Goal: Task Accomplishment & Management: Use online tool/utility

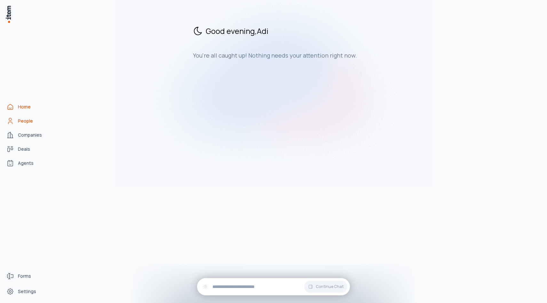
click at [15, 118] on link "People" at bounding box center [28, 121] width 49 height 13
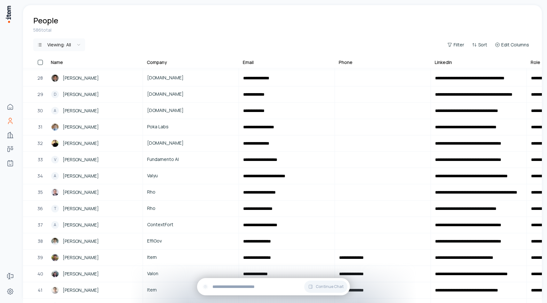
scroll to position [444, 0]
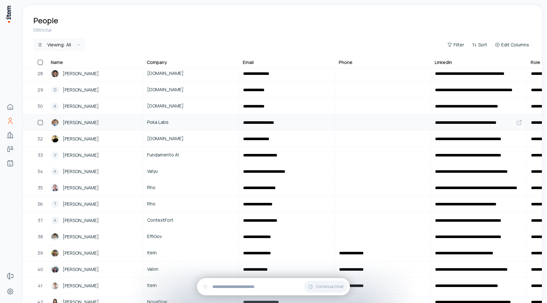
click at [82, 123] on span "[PERSON_NAME]" at bounding box center [81, 122] width 36 height 7
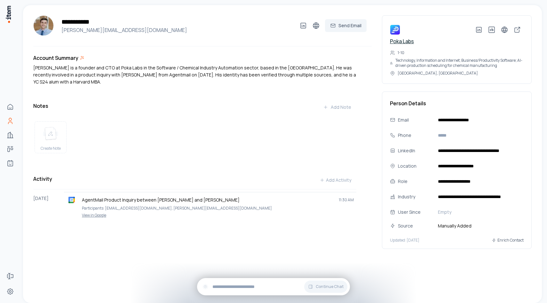
click at [401, 41] on link "Poka Labs" at bounding box center [402, 41] width 24 height 7
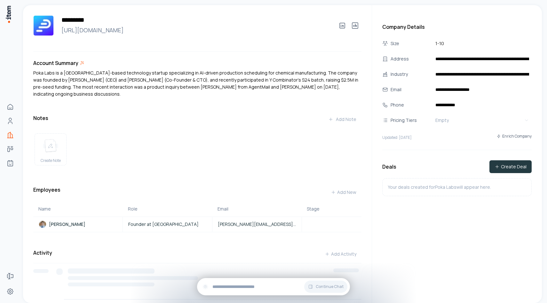
click at [507, 167] on button "Create Deal" at bounding box center [511, 166] width 42 height 13
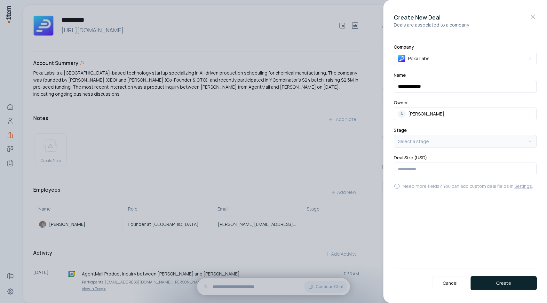
click at [453, 137] on body "**********" at bounding box center [273, 151] width 547 height 303
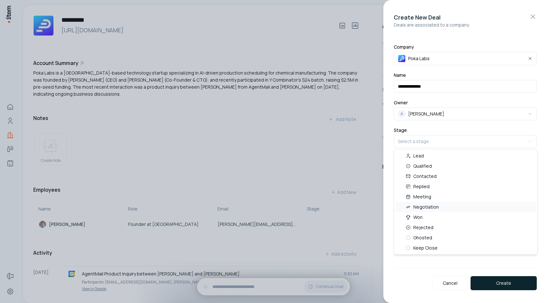
select select "***"
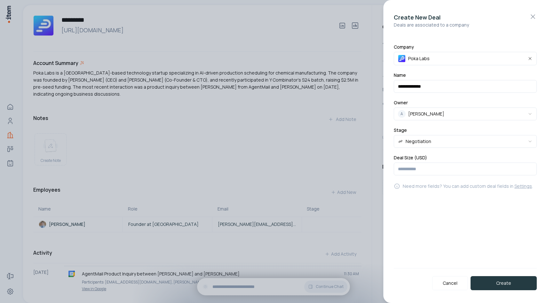
click at [495, 288] on button "Create" at bounding box center [504, 283] width 66 height 14
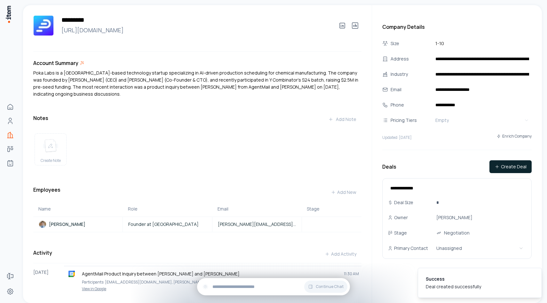
scroll to position [17, 0]
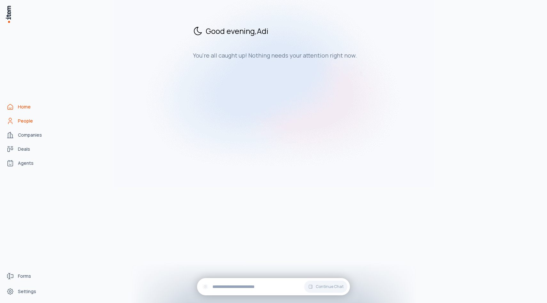
click at [22, 124] on span "People" at bounding box center [25, 121] width 15 height 6
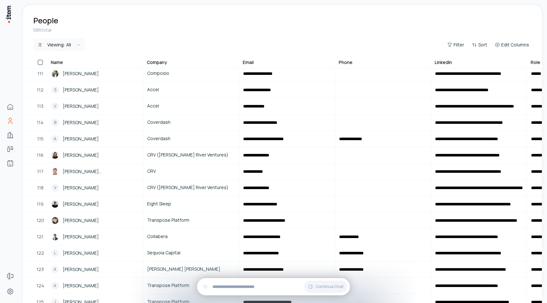
scroll to position [1808, 0]
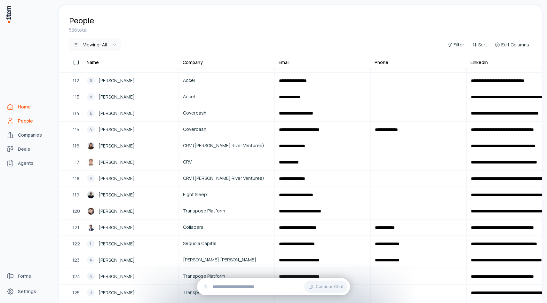
click at [23, 106] on span "Home" at bounding box center [24, 107] width 13 height 6
